Goal: Task Accomplishment & Management: Complete application form

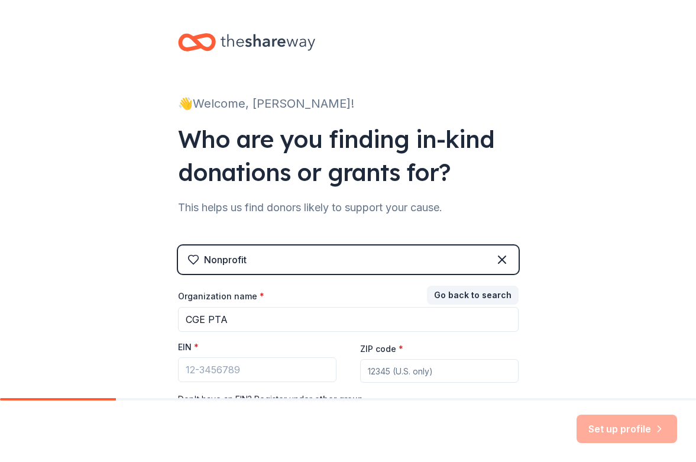
scroll to position [56, 0]
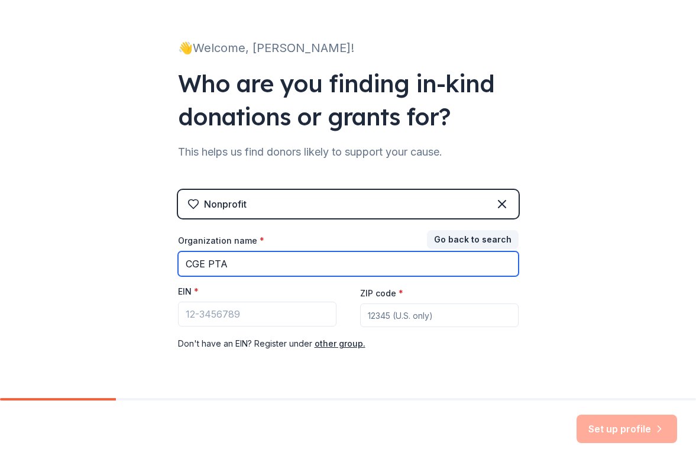
click at [287, 274] on input "CGE PTA" at bounding box center [348, 263] width 341 height 25
type input "Chatham Grove Elementary PTA"
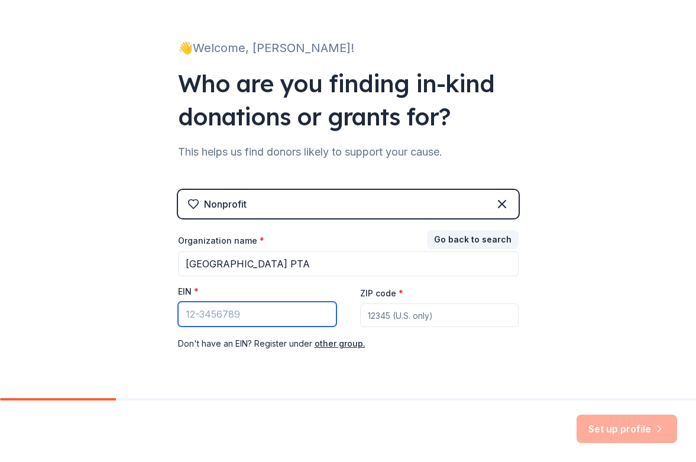
click at [257, 323] on input "EIN *" at bounding box center [257, 314] width 158 height 25
type input "85-1114661"
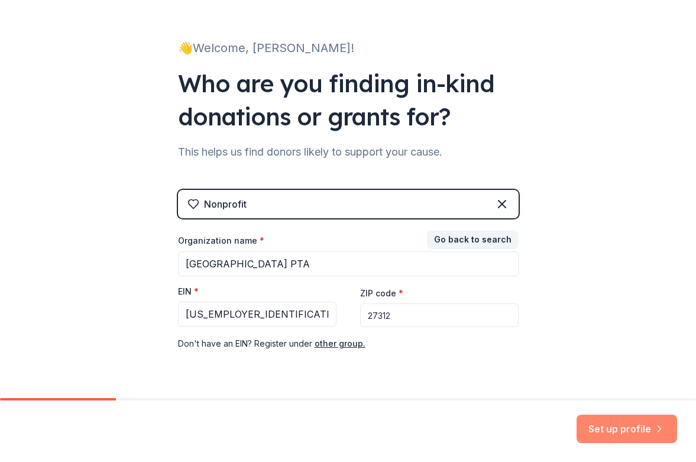
type input "27312"
click at [611, 429] on button "Set up profile" at bounding box center [626, 428] width 101 height 28
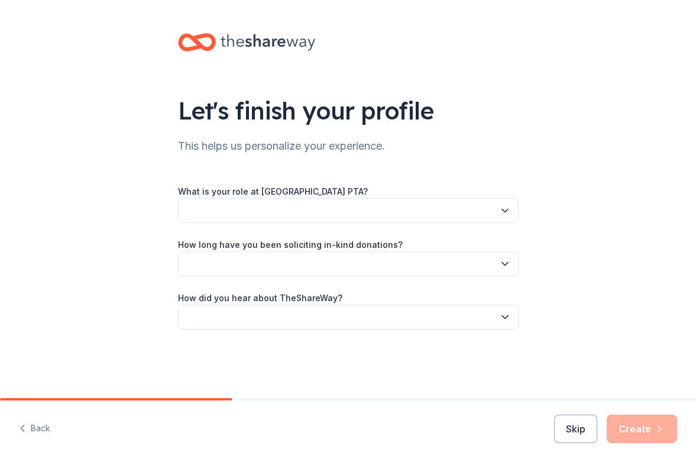
click at [458, 215] on button "button" at bounding box center [348, 210] width 341 height 25
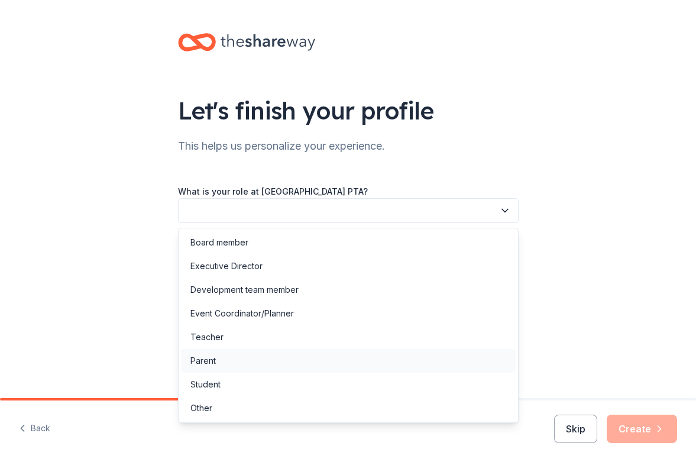
click at [219, 365] on div "Parent" at bounding box center [348, 361] width 335 height 24
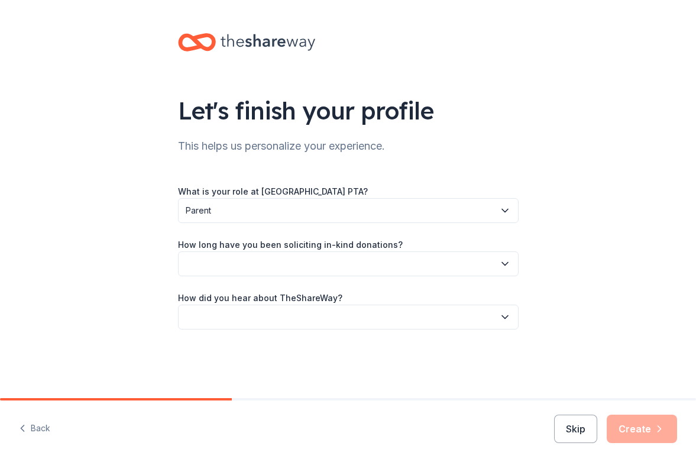
click at [252, 262] on button "button" at bounding box center [348, 263] width 341 height 25
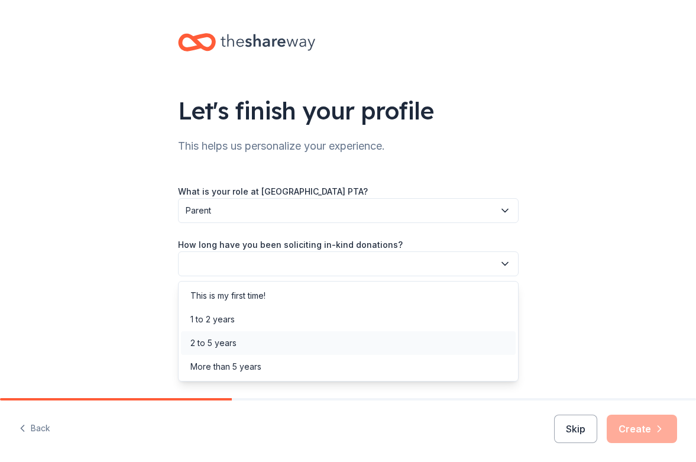
click at [216, 344] on div "2 to 5 years" at bounding box center [213, 343] width 46 height 14
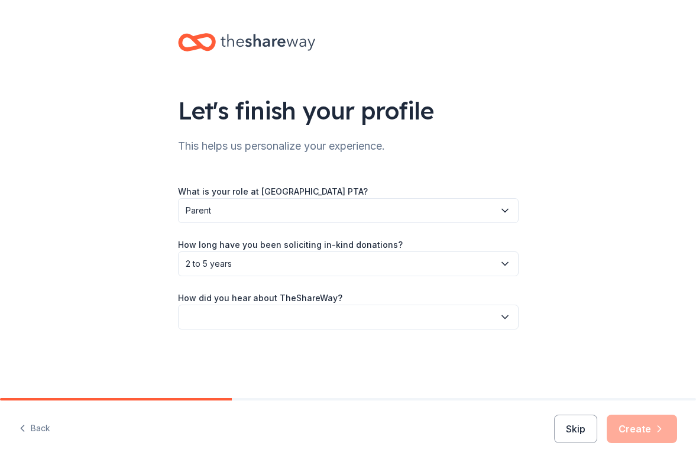
click at [238, 320] on button "button" at bounding box center [348, 316] width 341 height 25
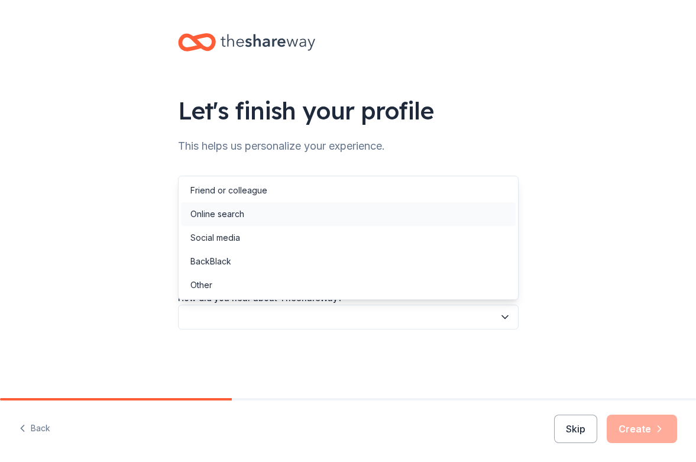
click at [241, 220] on div "Online search" at bounding box center [217, 214] width 54 height 14
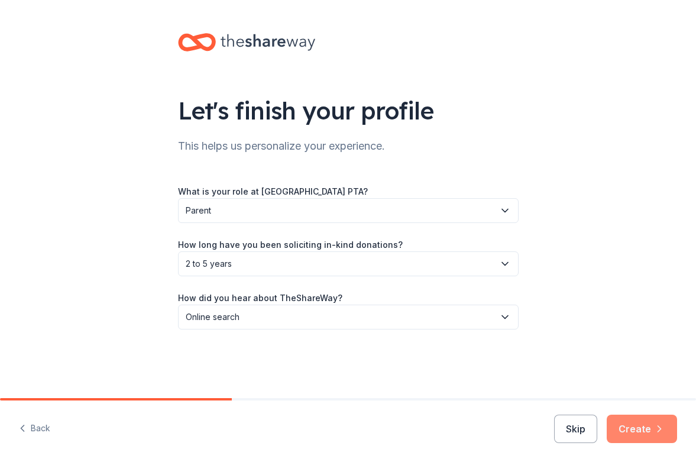
click at [629, 424] on button "Create" at bounding box center [642, 428] width 70 height 28
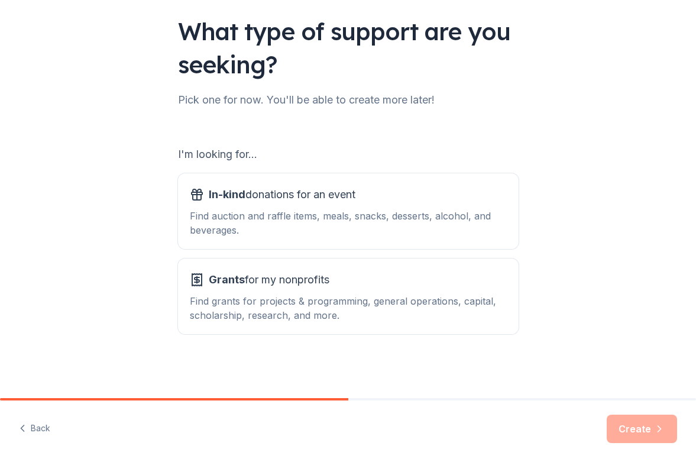
scroll to position [79, 0]
click at [438, 213] on div "Find auction and raffle items, meals, snacks, desserts, alcohol, and beverages." at bounding box center [348, 223] width 317 height 28
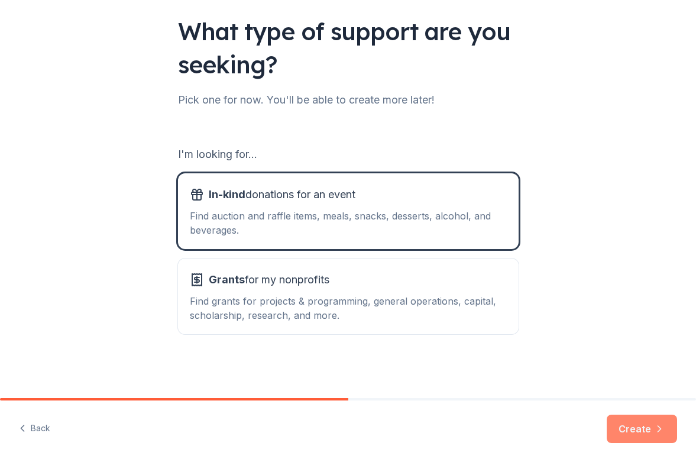
click at [662, 430] on icon "button" at bounding box center [659, 429] width 12 height 12
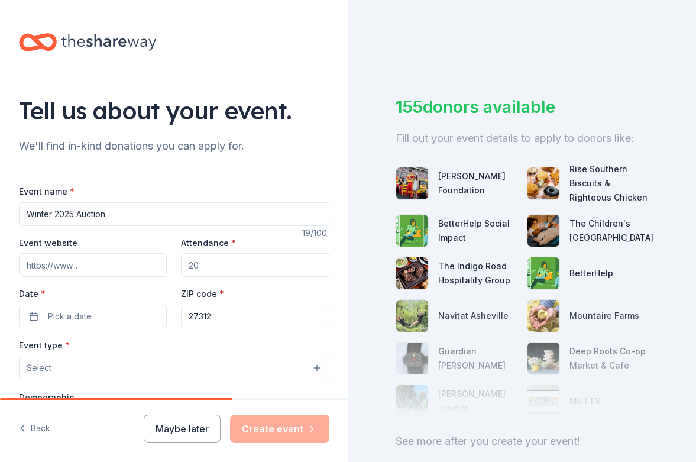
type input "Winter 2025 Auction"
click at [110, 262] on input "Event website" at bounding box center [93, 265] width 148 height 24
paste input "[URL][DOMAIN_NAME]"
type input "[URL][DOMAIN_NAME]"
click at [218, 264] on input "Attendance *" at bounding box center [255, 265] width 148 height 24
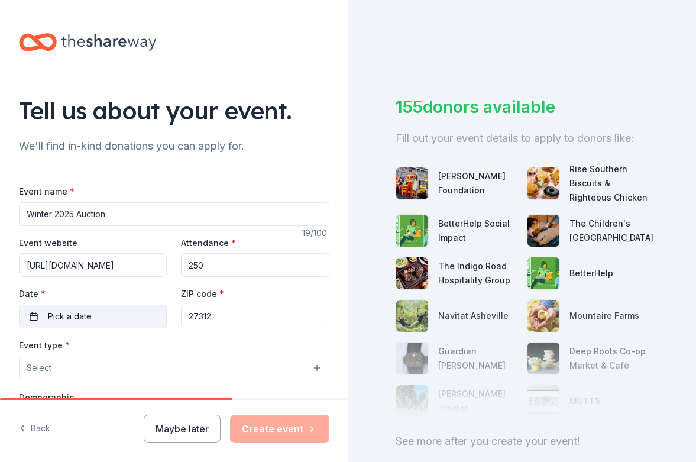
type input "250"
click at [93, 314] on button "Pick a date" at bounding box center [93, 316] width 148 height 24
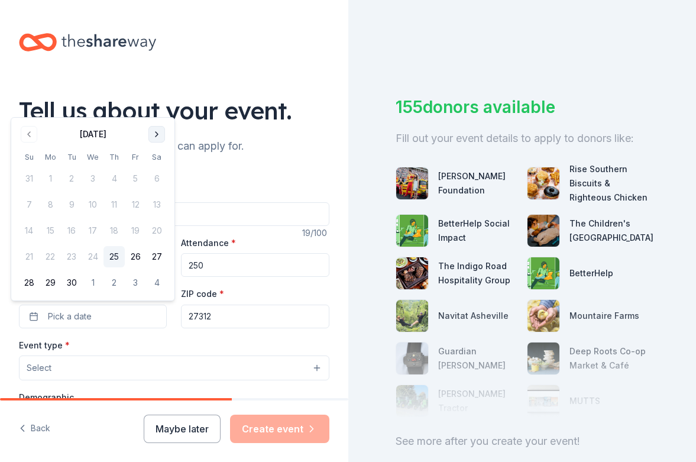
click at [162, 128] on button "Go to next month" at bounding box center [156, 134] width 17 height 17
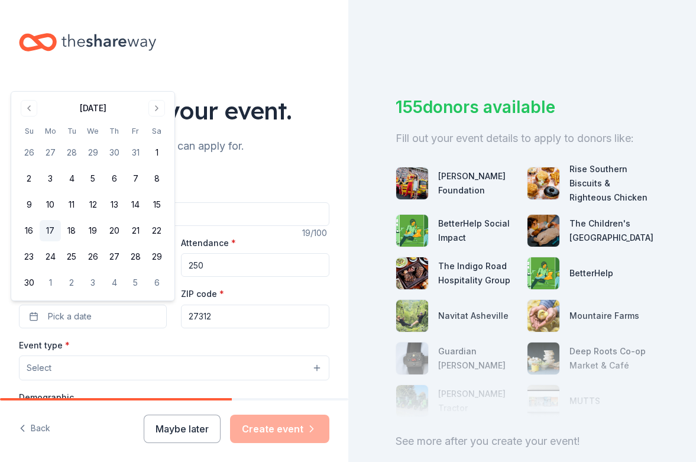
click at [48, 231] on button "17" at bounding box center [50, 230] width 21 height 21
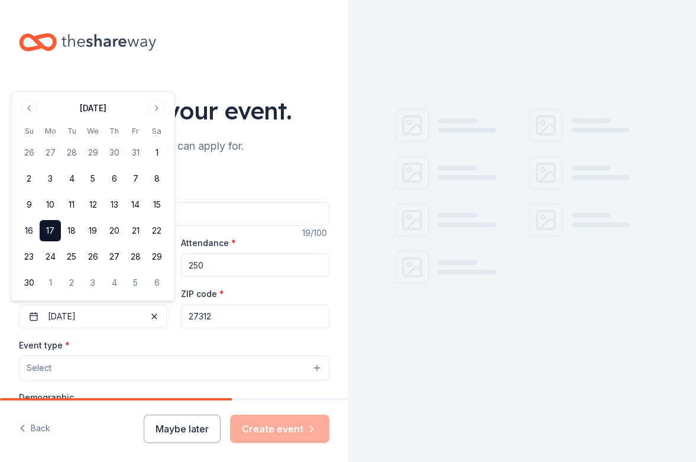
click at [162, 343] on div "Event type * Select" at bounding box center [174, 359] width 310 height 43
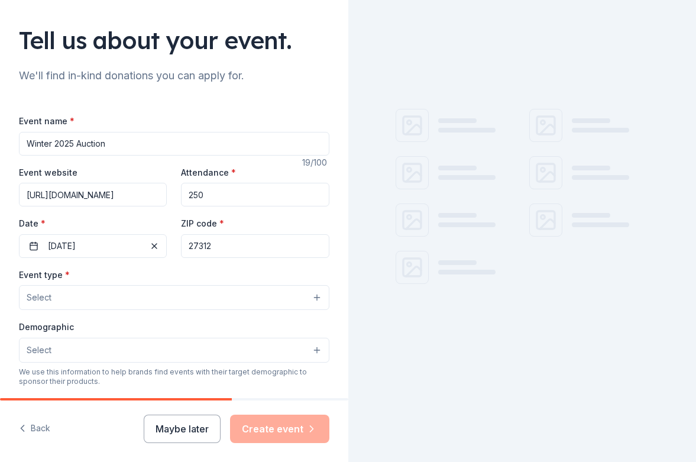
scroll to position [89, 0]
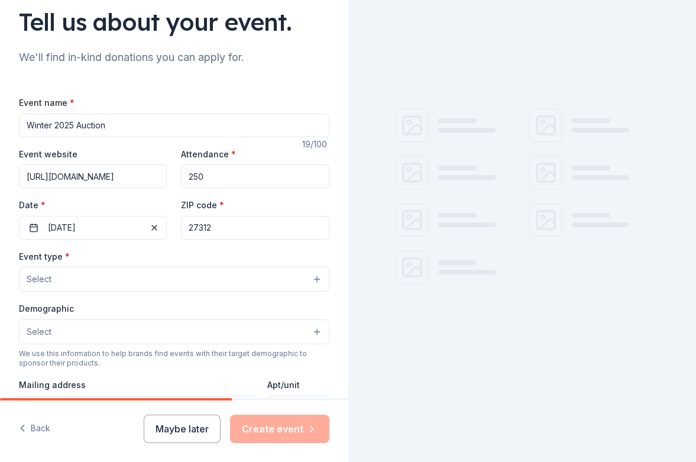
click at [140, 283] on button "Select" at bounding box center [174, 279] width 310 height 25
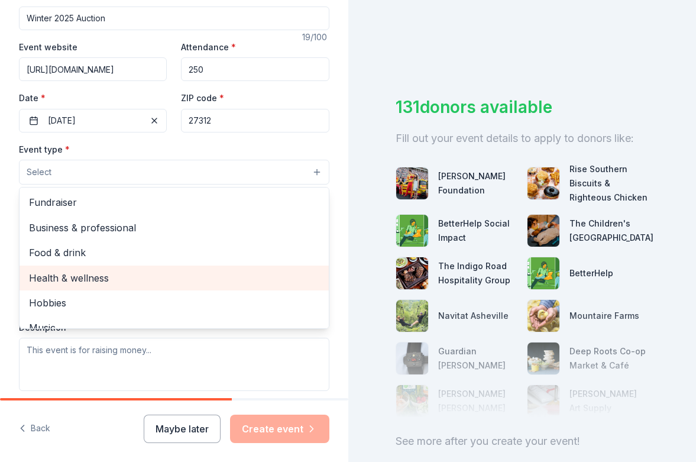
scroll to position [192, 0]
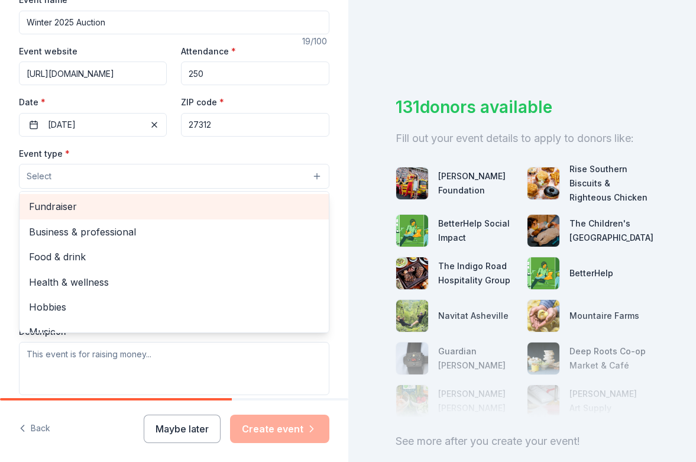
click at [97, 206] on span "Fundraiser" at bounding box center [174, 206] width 290 height 15
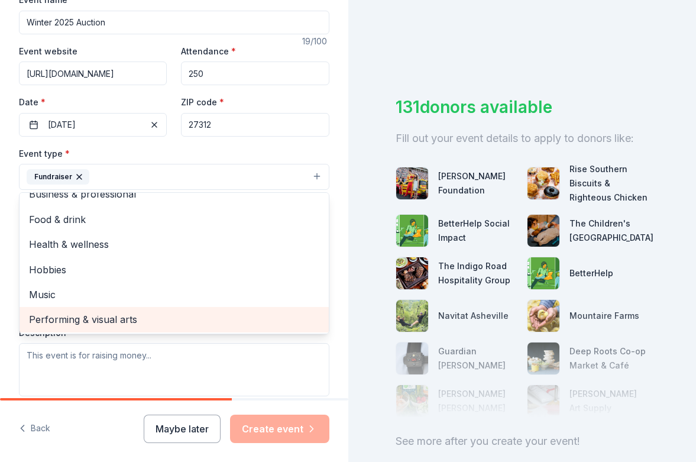
scroll to position [13, 0]
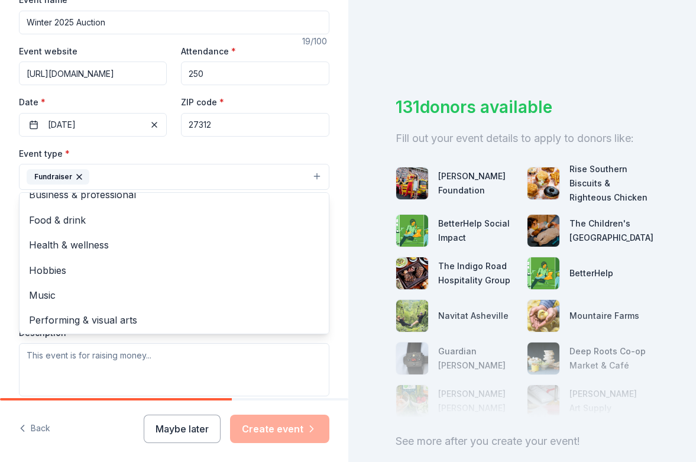
click at [218, 361] on div "Event type * Fundraiser Business & professional Food & drink Health & wellness …" at bounding box center [174, 271] width 310 height 250
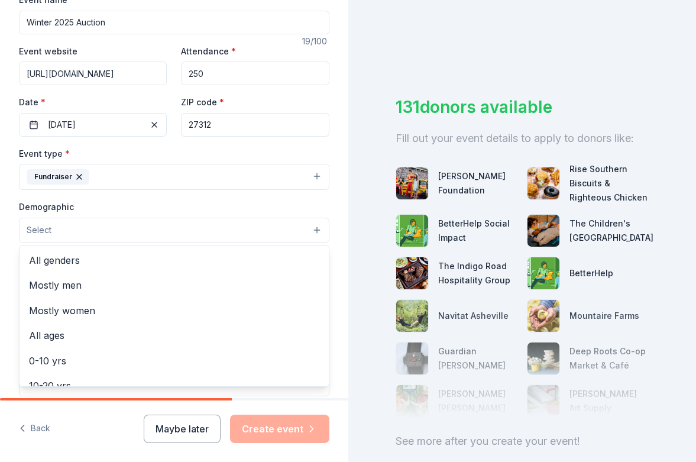
click at [172, 221] on button "Select" at bounding box center [174, 230] width 310 height 25
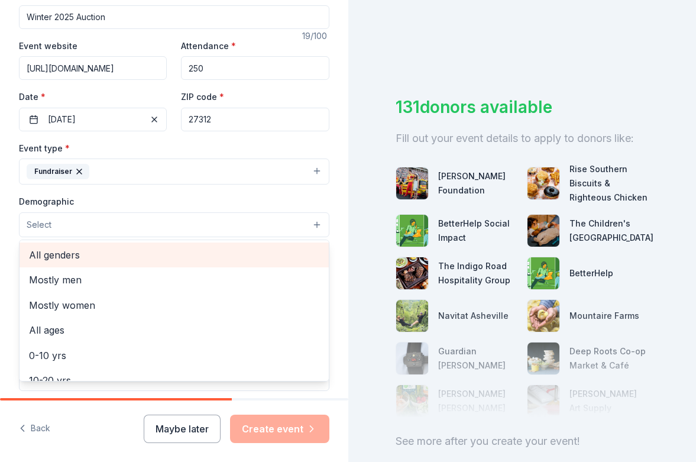
scroll to position [0, 0]
click at [90, 255] on span "All genders" at bounding box center [174, 254] width 290 height 15
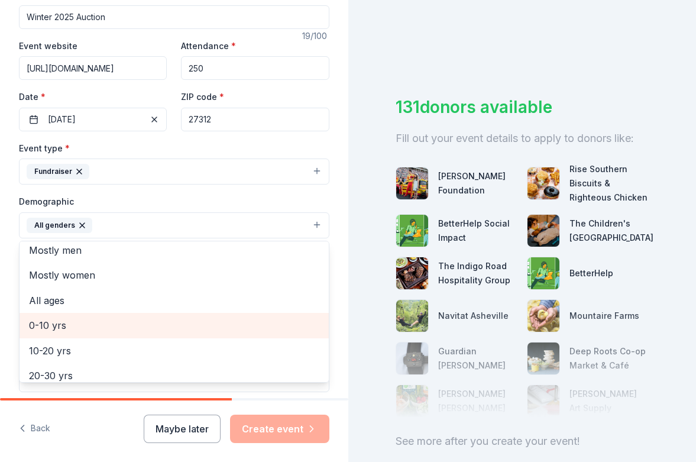
scroll to position [7, 0]
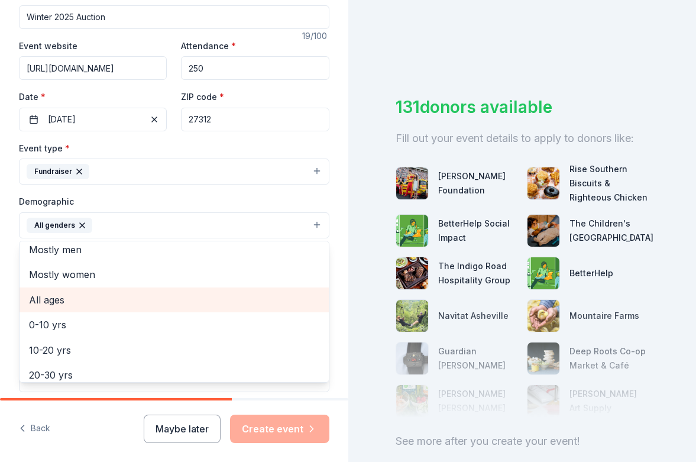
click at [135, 302] on span "All ages" at bounding box center [174, 299] width 290 height 15
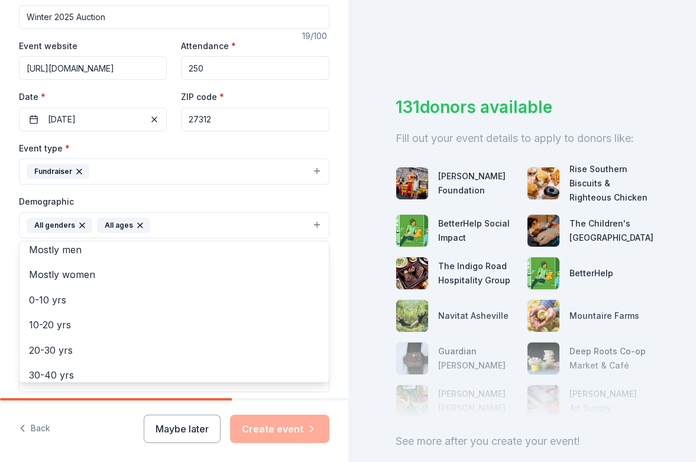
click at [165, 390] on div "Event name * Winter 2025 Auction 19 /100 Event website [URL][DOMAIN_NAME] Atten…" at bounding box center [174, 261] width 310 height 549
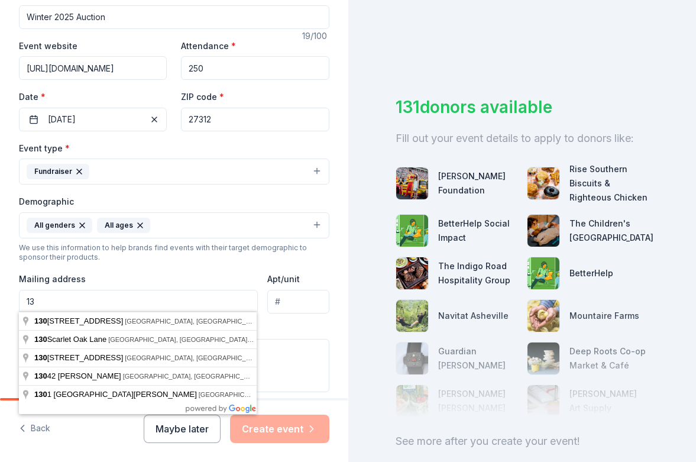
type input "1"
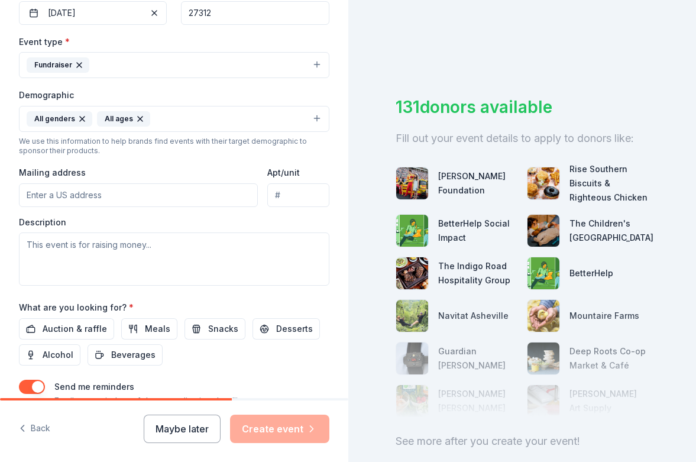
scroll to position [310, 0]
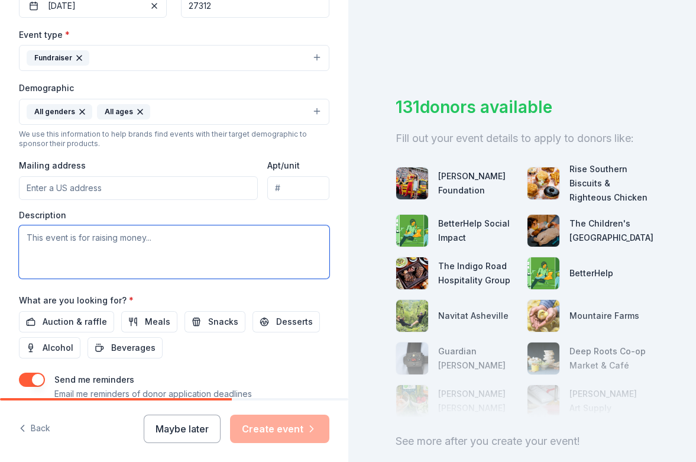
click at [79, 257] on textarea at bounding box center [174, 251] width 310 height 53
paste textarea "The [GEOGRAPHIC_DATA] PTA is preparing for its Winter Auction! We would be hono…"
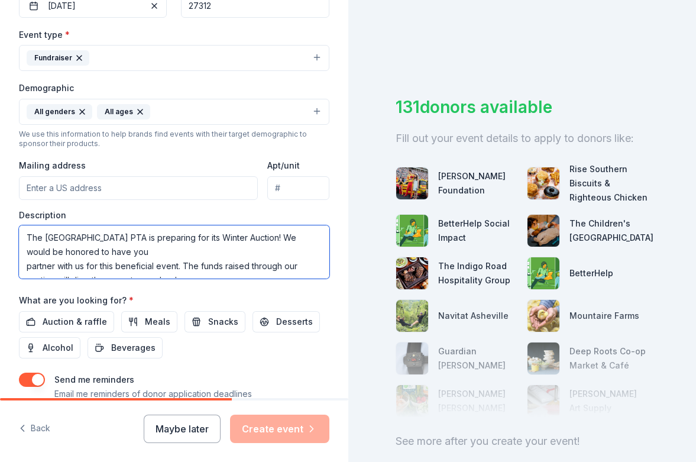
scroll to position [114, 0]
click at [26, 263] on textarea "The [GEOGRAPHIC_DATA] PTA is preparing for its Winter Auction! We would be hono…" at bounding box center [174, 251] width 310 height 53
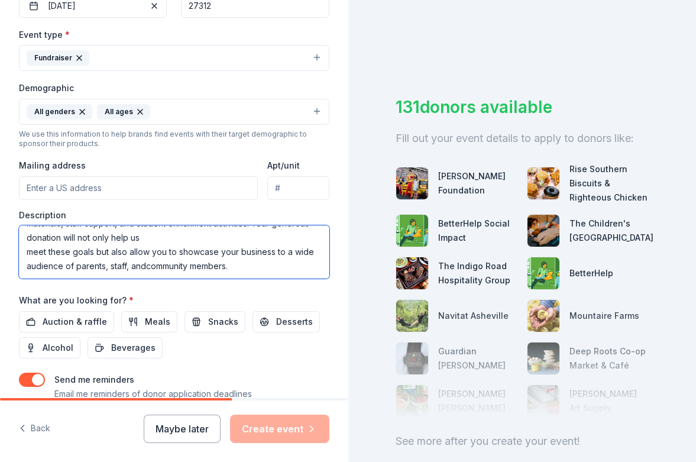
scroll to position [99, 0]
click at [25, 249] on textarea "The [GEOGRAPHIC_DATA] PTA is preparing for its Winter Auction! We would be hono…" at bounding box center [174, 251] width 310 height 53
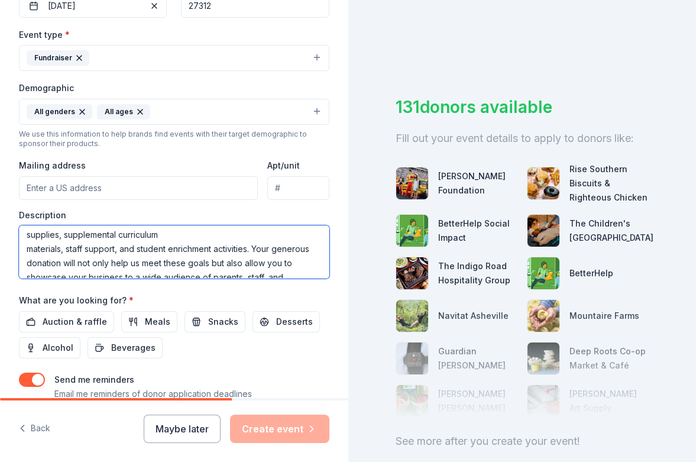
scroll to position [52, 0]
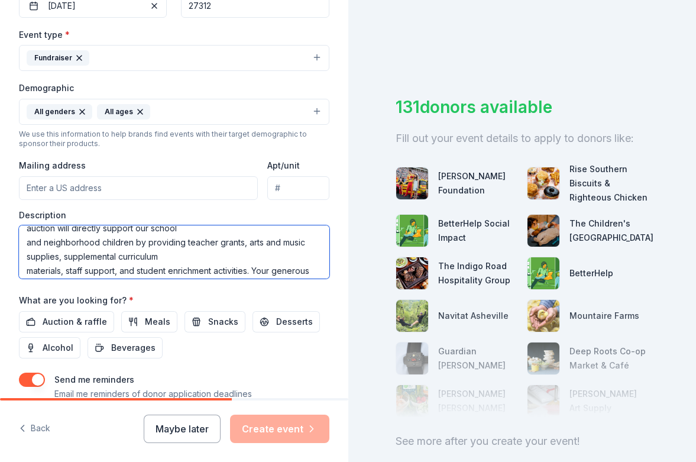
click at [27, 268] on textarea "The [GEOGRAPHIC_DATA] PTA is preparing for its Winter Auction! We would be hono…" at bounding box center [174, 251] width 310 height 53
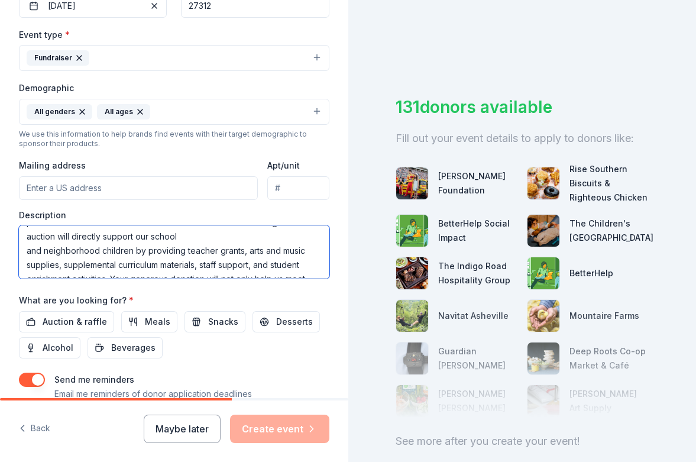
scroll to position [41, 0]
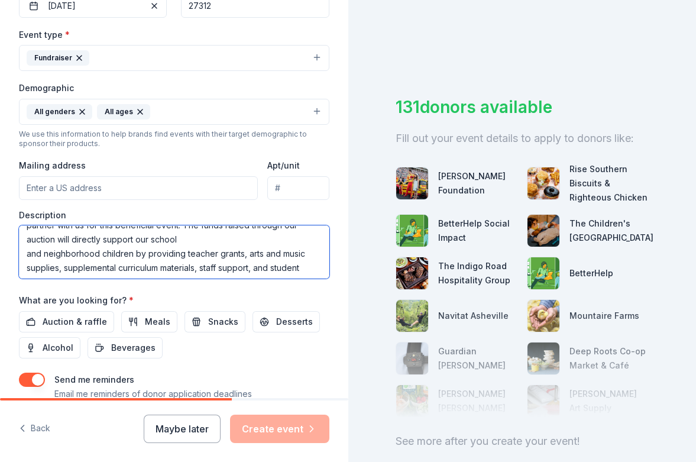
click at [24, 252] on textarea "The [GEOGRAPHIC_DATA] PTA is preparing for its Winter Auction! We would be hono…" at bounding box center [174, 251] width 310 height 53
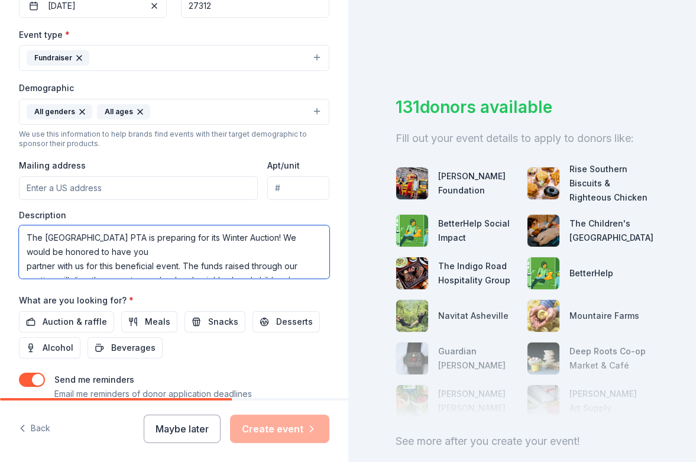
scroll to position [0, 0]
click at [27, 263] on textarea "The [GEOGRAPHIC_DATA] PTA is preparing for its Winter Auction! We would be hono…" at bounding box center [174, 251] width 310 height 53
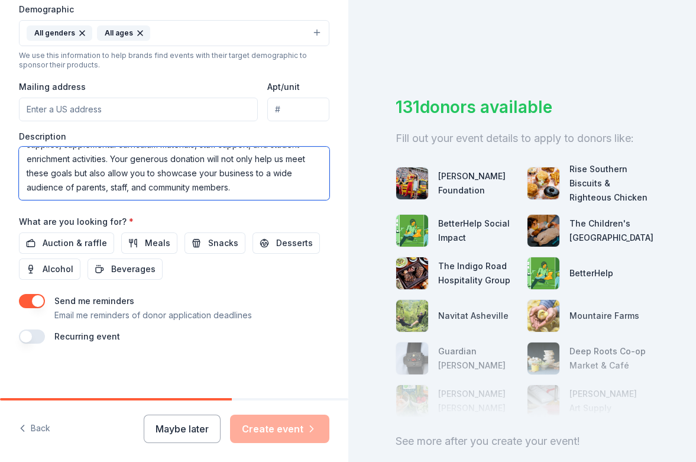
scroll to position [388, 0]
type textarea "The [GEOGRAPHIC_DATA] PTA is preparing for its Winter Auction! We would be hono…"
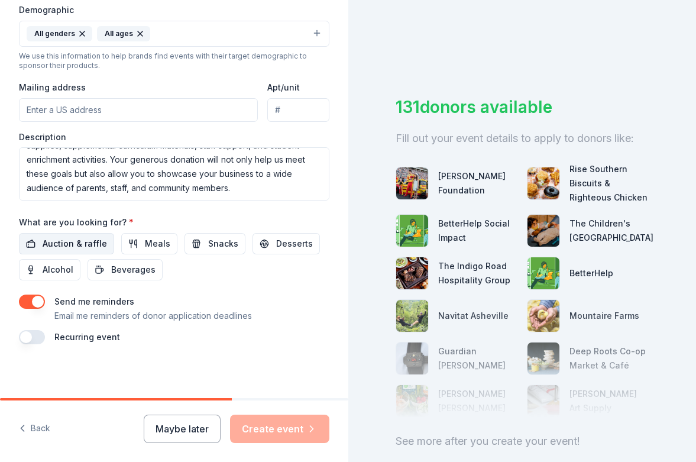
click at [67, 244] on span "Auction & raffle" at bounding box center [75, 243] width 64 height 14
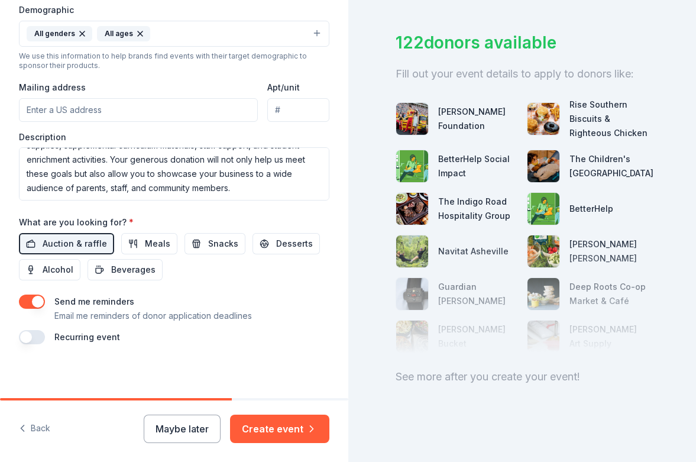
scroll to position [74, 0]
click at [309, 426] on icon "button" at bounding box center [312, 429] width 12 height 12
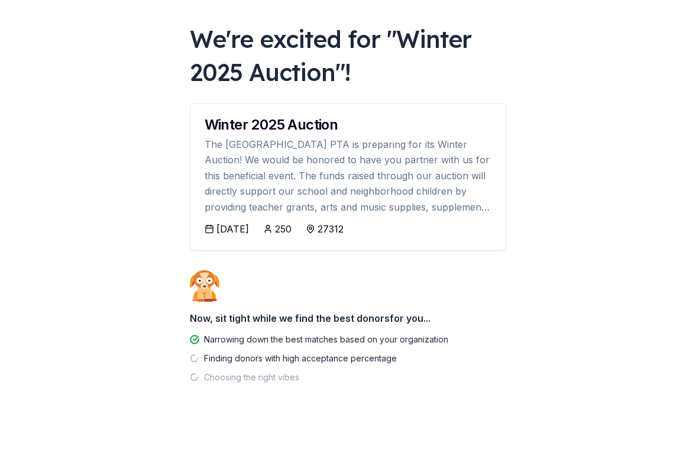
scroll to position [52, 0]
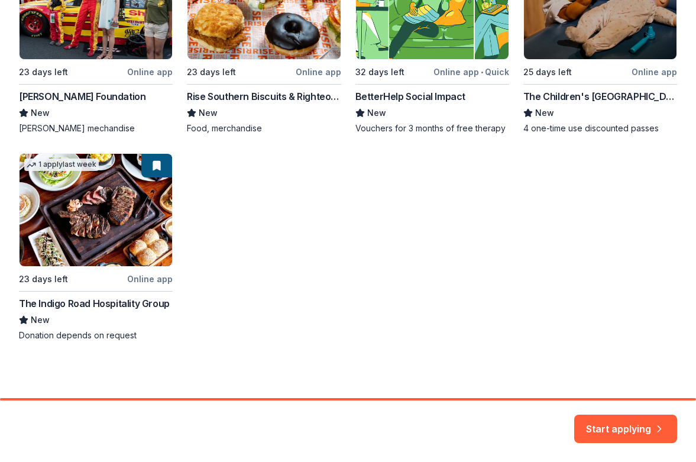
scroll to position [241, 0]
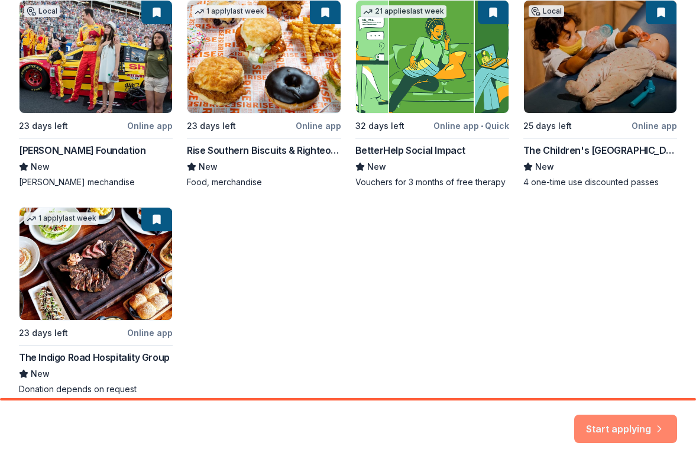
click at [631, 422] on button "Start applying" at bounding box center [625, 421] width 103 height 28
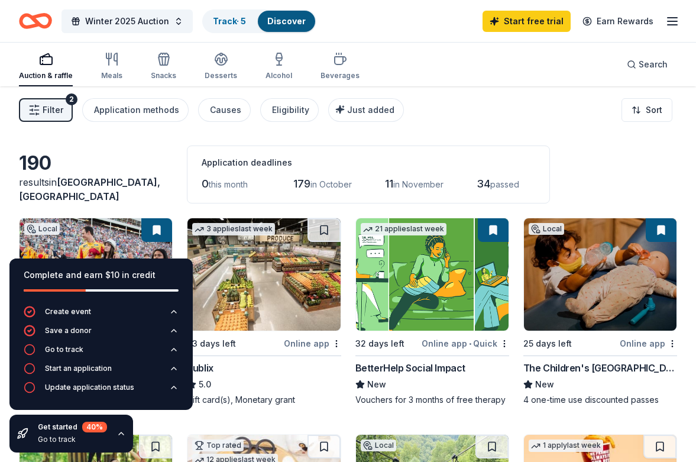
click at [131, 147] on div "190 results in [GEOGRAPHIC_DATA], [GEOGRAPHIC_DATA] Application deadlines 0 thi…" at bounding box center [348, 174] width 658 height 58
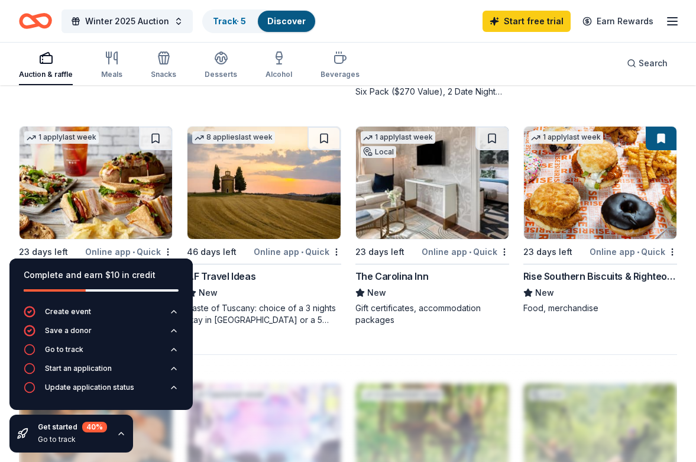
scroll to position [833, 0]
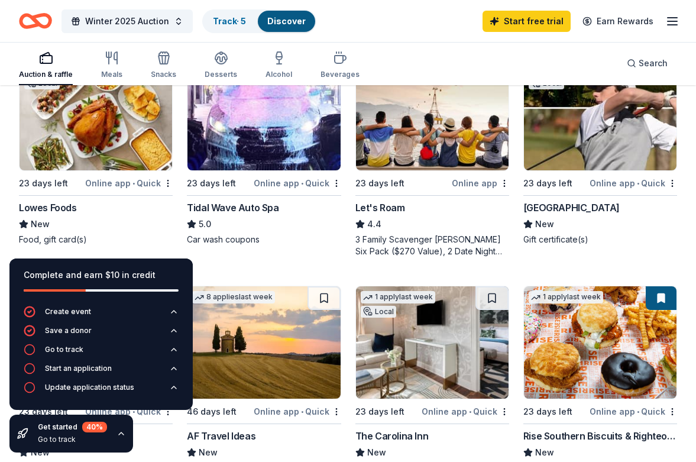
click at [604, 201] on div "[GEOGRAPHIC_DATA]" at bounding box center [571, 207] width 96 height 14
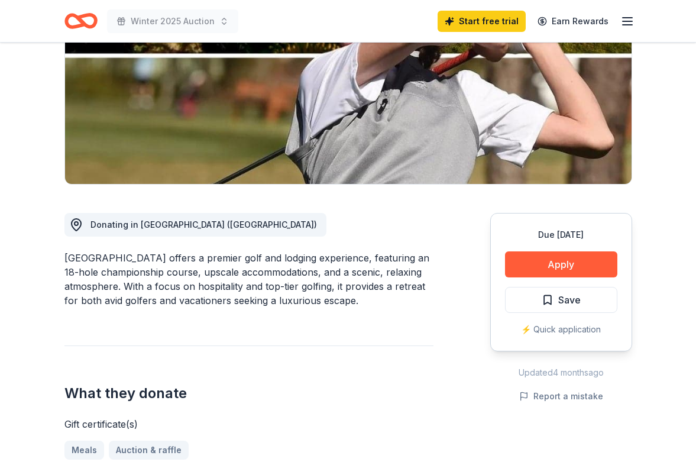
scroll to position [176, 0]
